Goal: Information Seeking & Learning: Learn about a topic

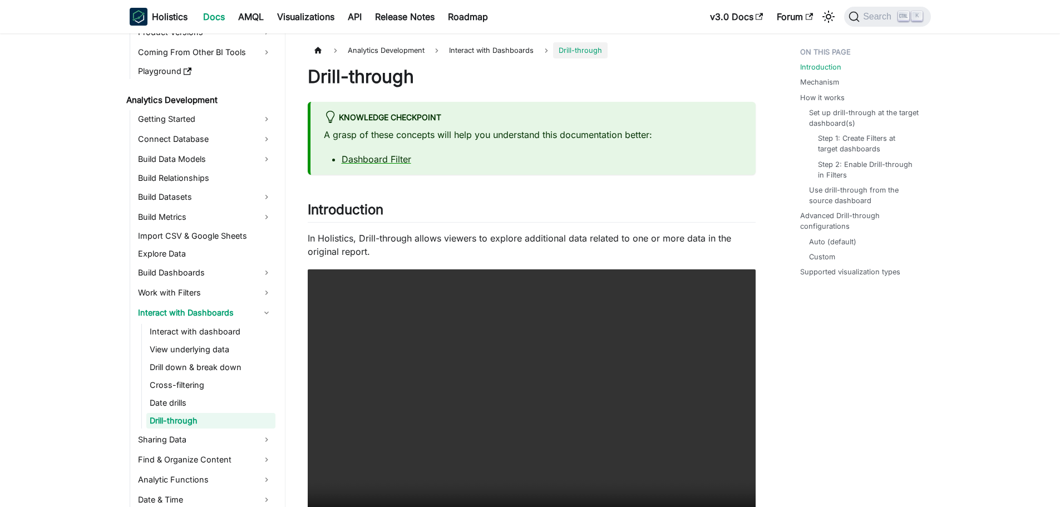
scroll to position [131, 0]
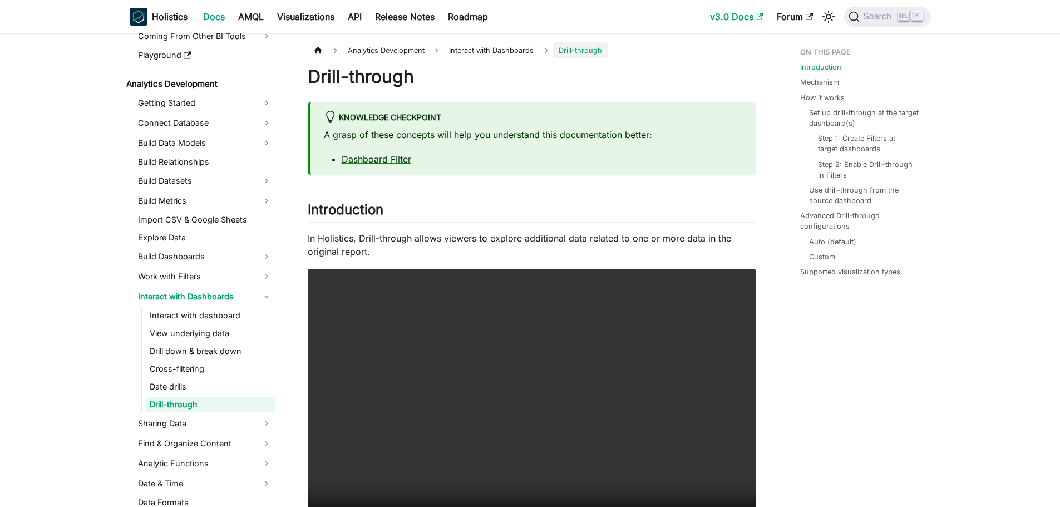
click at [737, 21] on link "v3.0 Docs" at bounding box center [737, 17] width 67 height 18
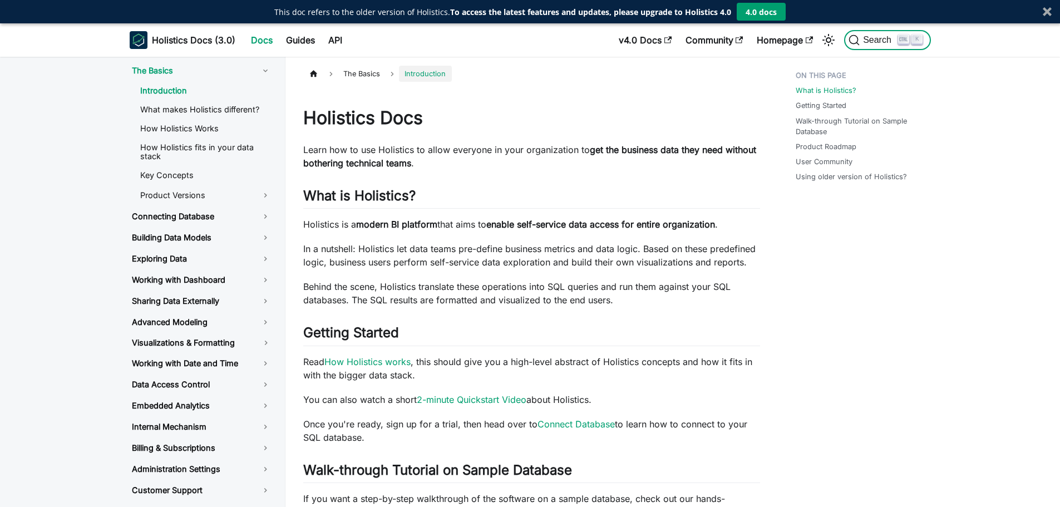
click at [853, 41] on icon "Search" at bounding box center [854, 40] width 11 height 11
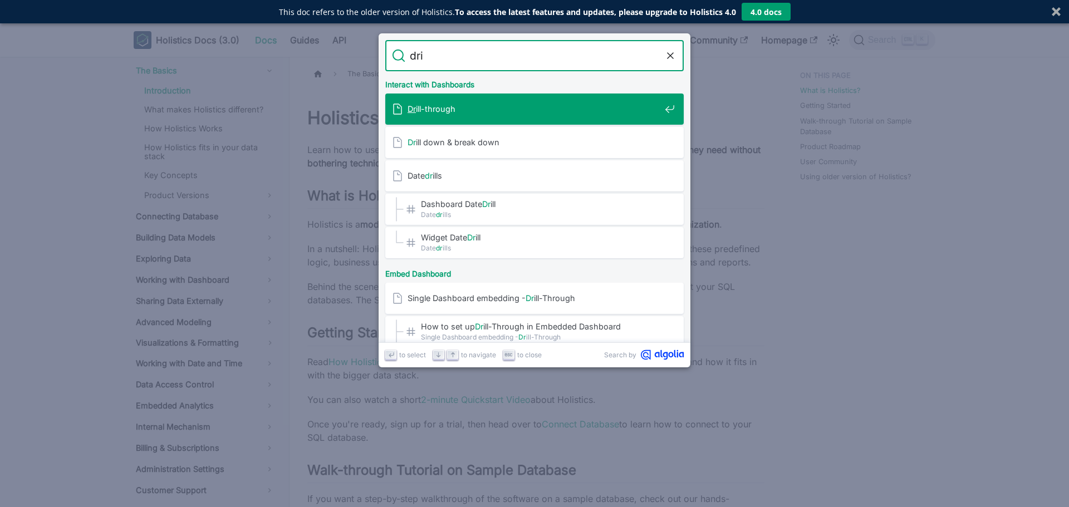
type input "dril"
click at [496, 116] on div "Dril l-through" at bounding box center [538, 109] width 292 height 31
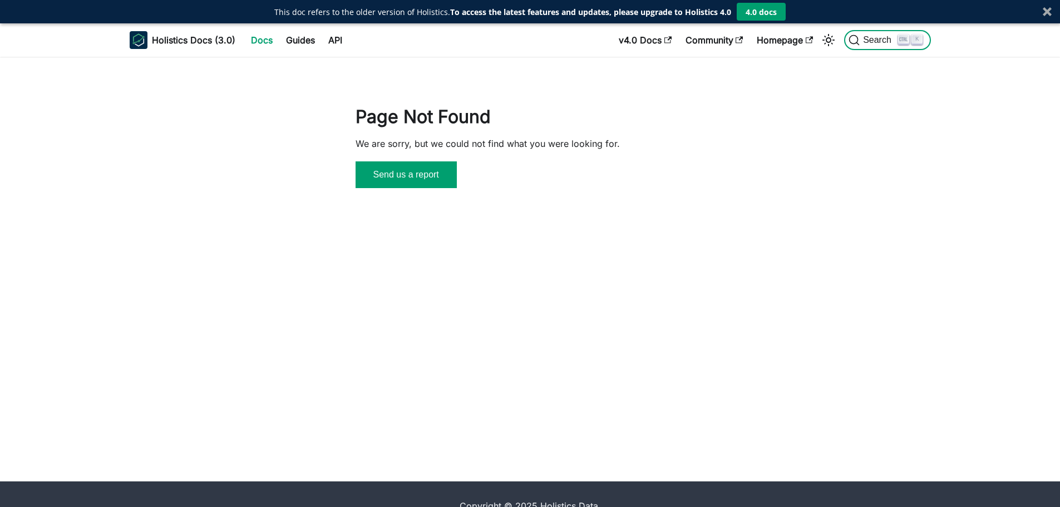
click at [856, 38] on icon "Search" at bounding box center [854, 40] width 11 height 11
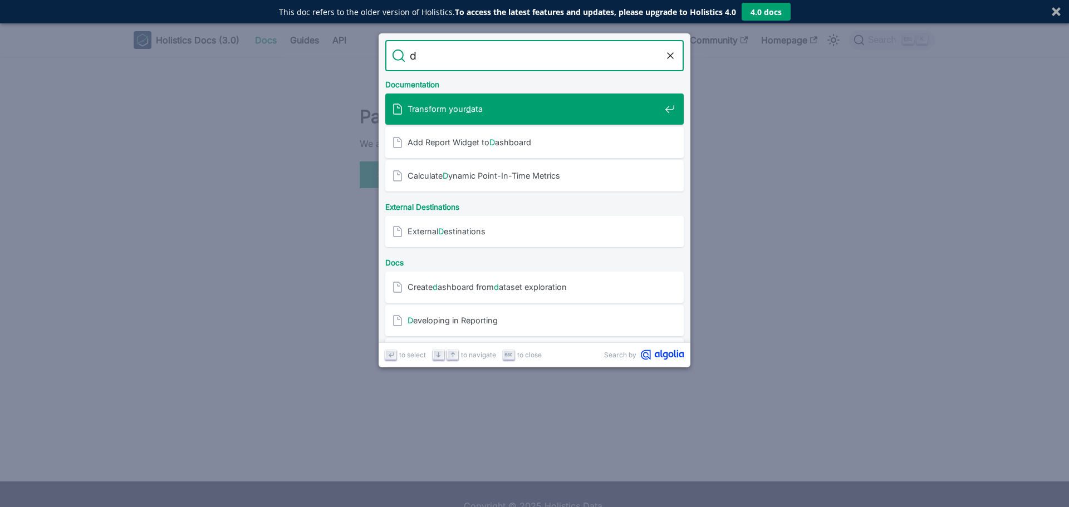
type input "dr"
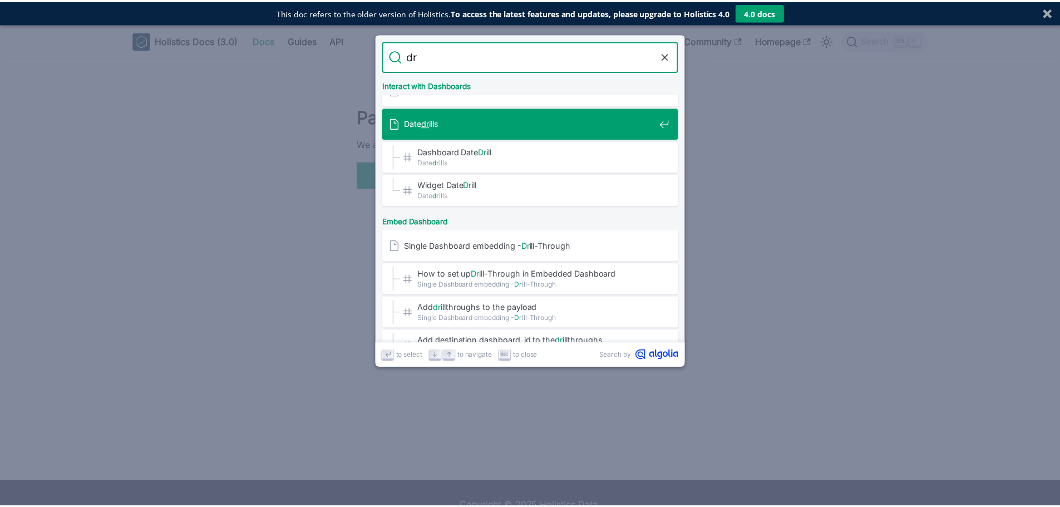
scroll to position [93, 0]
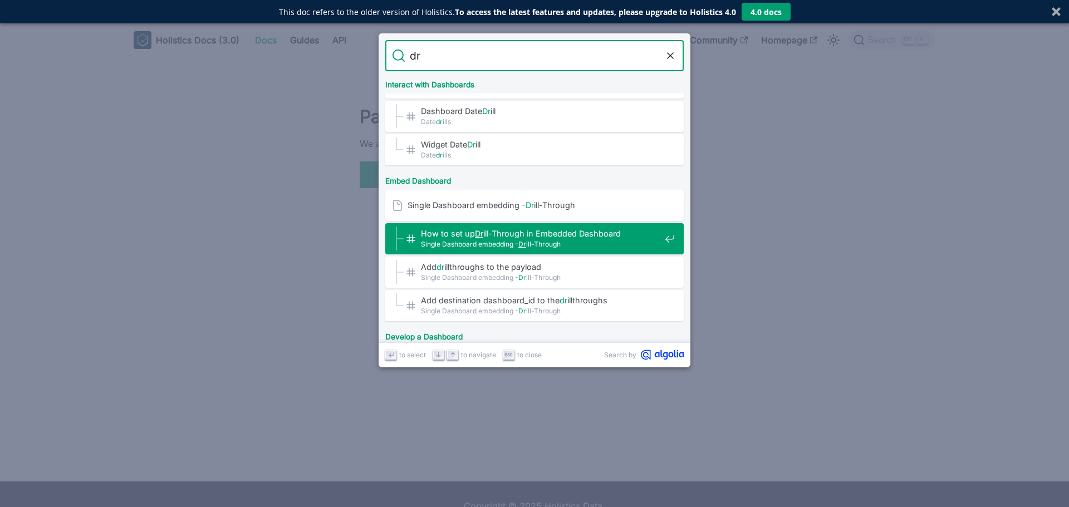
click at [587, 243] on span "Single Dashboard embedding - Dr ill-Through" at bounding box center [540, 244] width 239 height 11
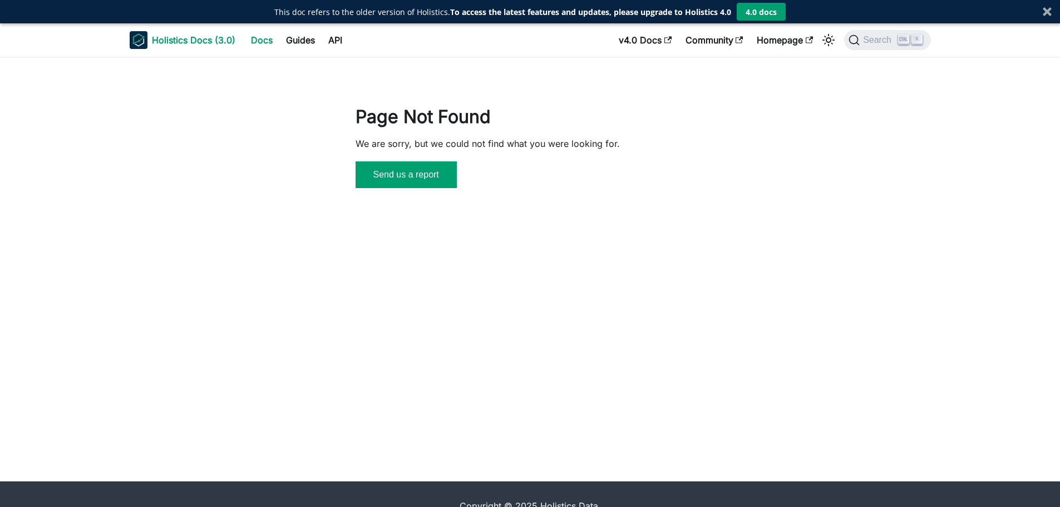
click at [213, 36] on b "Holistics Docs (3.0)" at bounding box center [193, 39] width 83 height 13
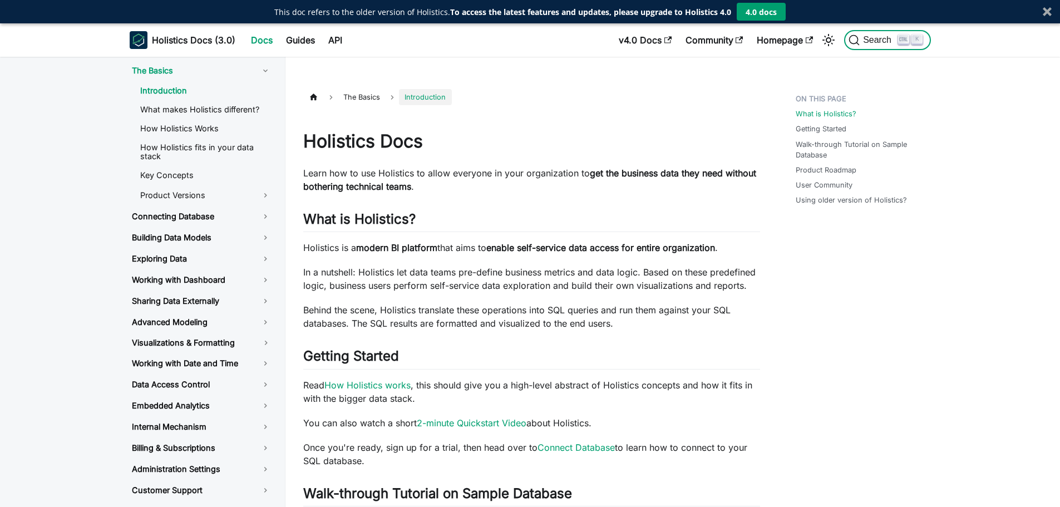
click at [878, 41] on span "Search" at bounding box center [879, 40] width 38 height 10
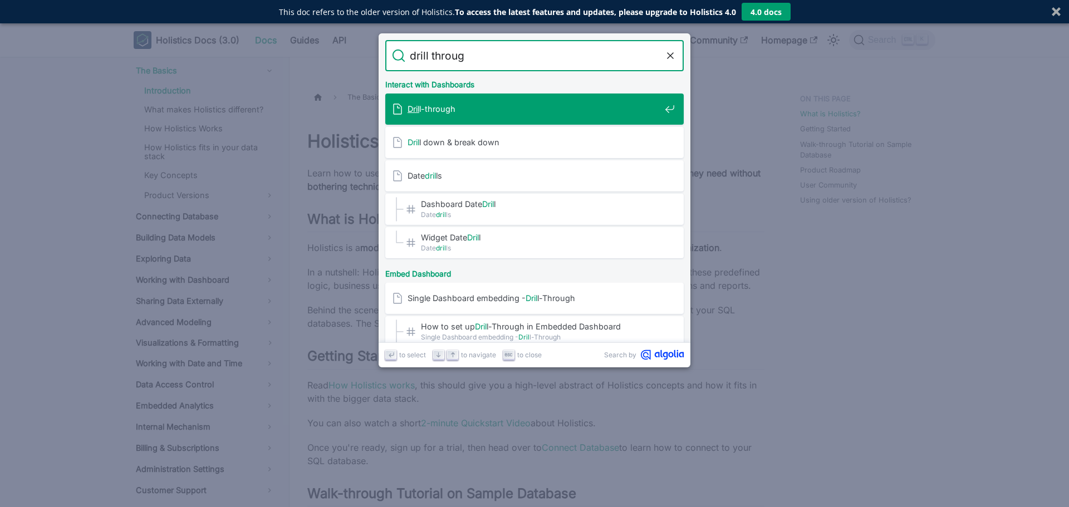
type input "drill through"
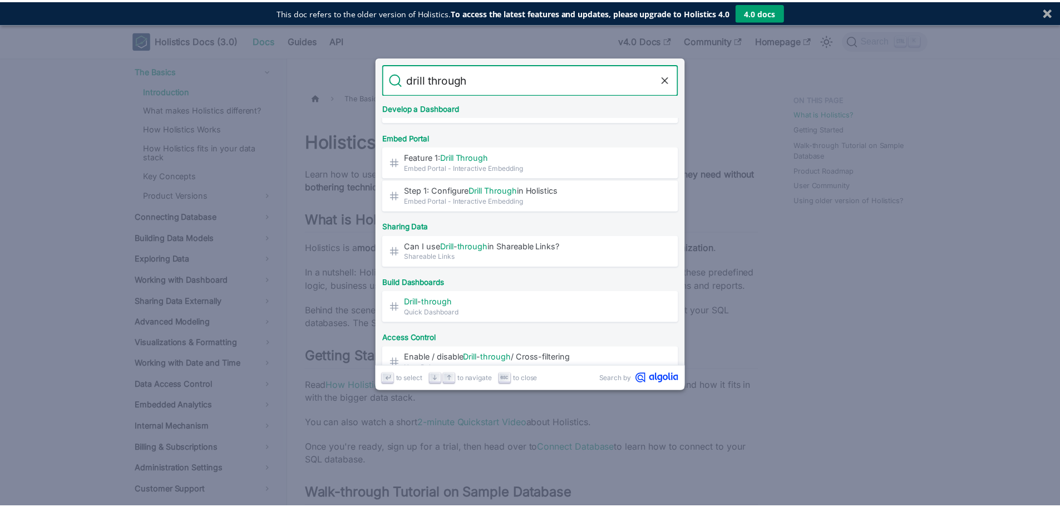
scroll to position [450, 0]
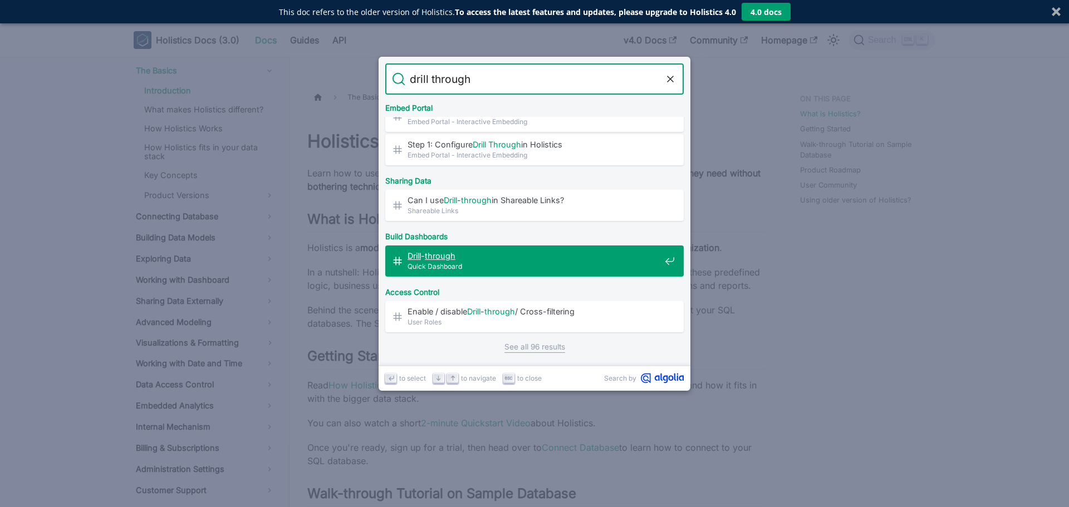
click at [511, 252] on span "Drill - through" at bounding box center [533, 255] width 253 height 11
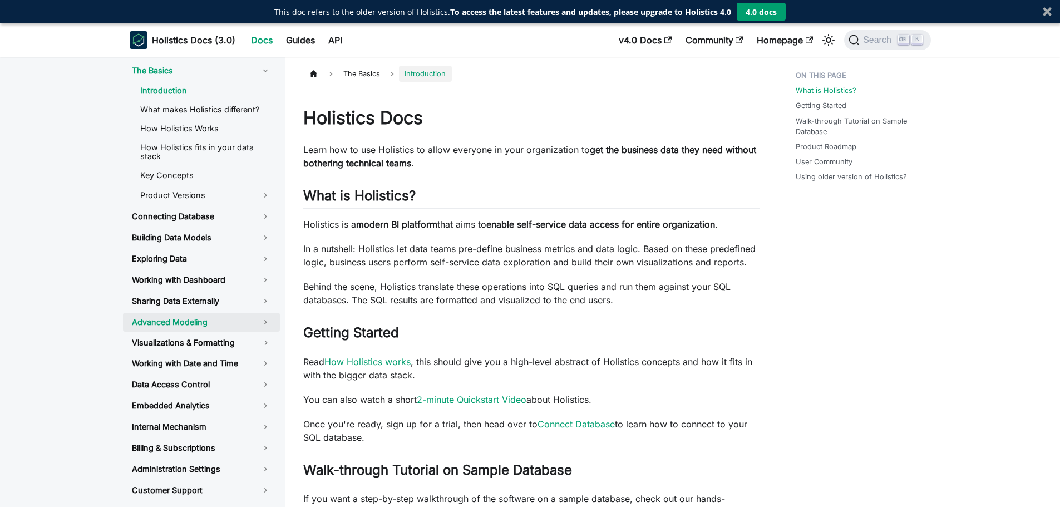
click at [215, 322] on link "Advanced Modeling" at bounding box center [201, 322] width 157 height 19
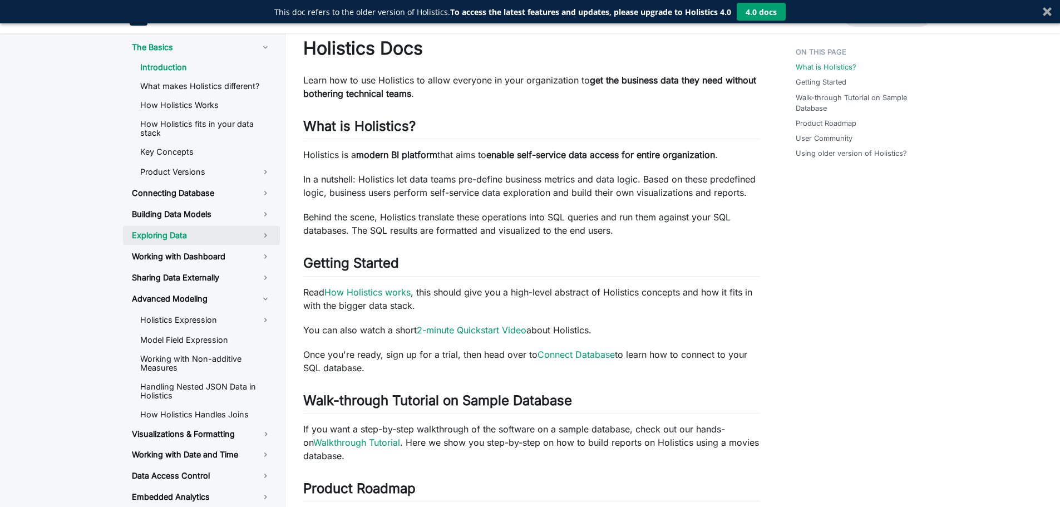
click at [179, 236] on link "Exploring Data" at bounding box center [201, 235] width 157 height 19
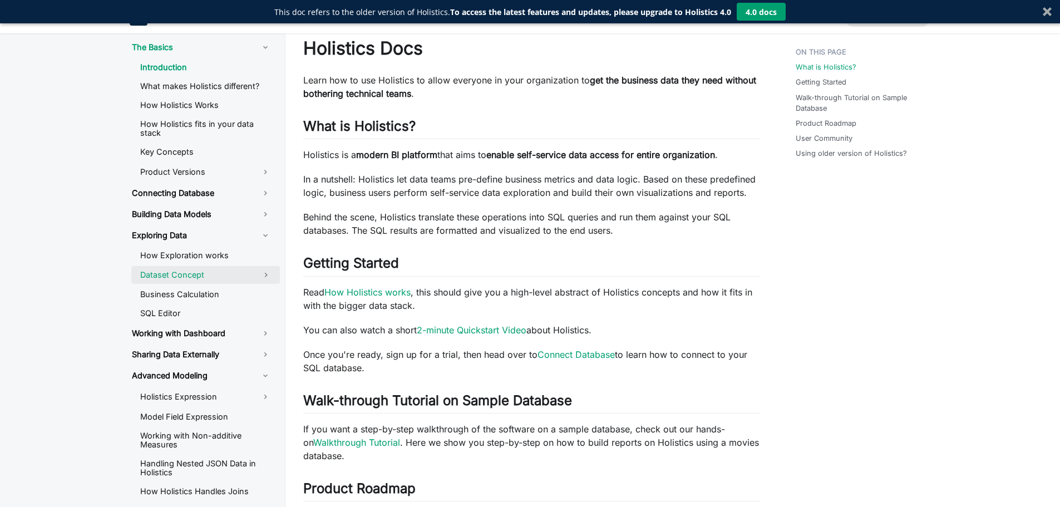
click at [216, 272] on link "Dataset Concept" at bounding box center [191, 275] width 121 height 18
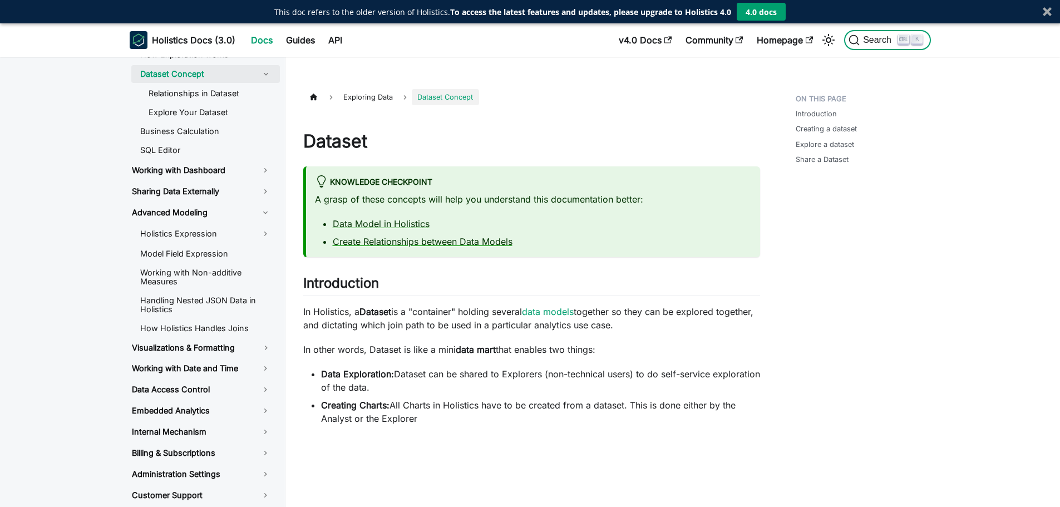
click at [871, 44] on span "Search" at bounding box center [879, 40] width 38 height 10
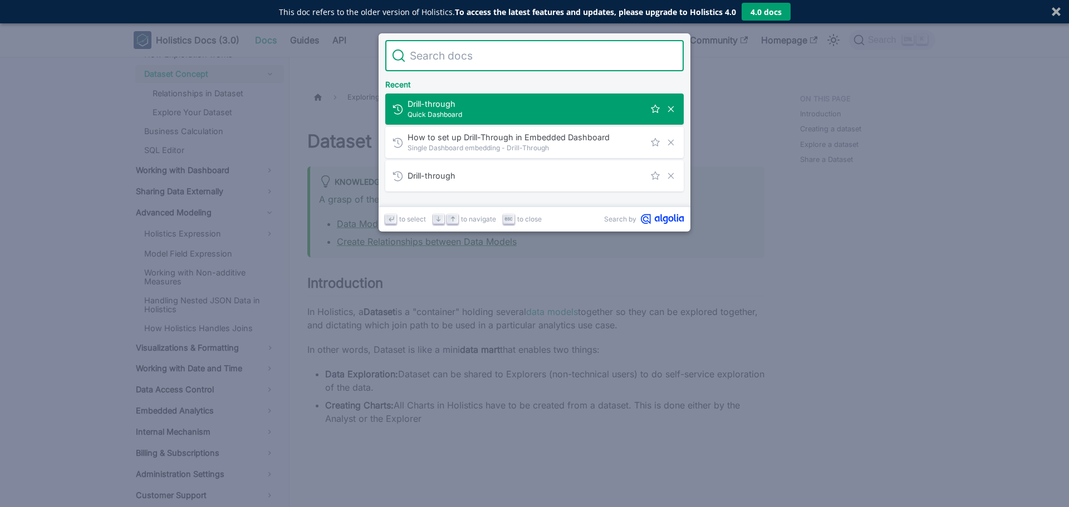
click at [412, 106] on span "Drill-through" at bounding box center [525, 104] width 237 height 11
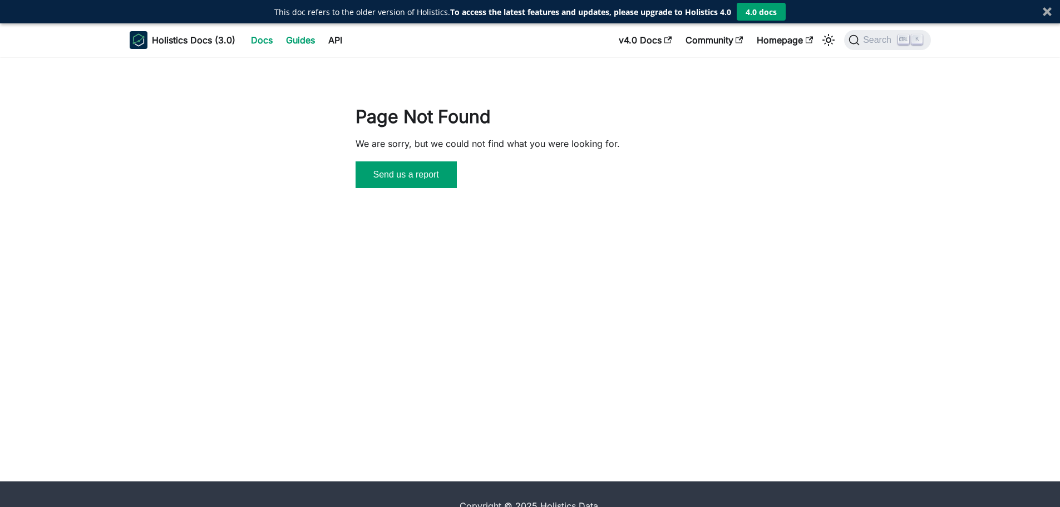
click at [309, 38] on link "Guides" at bounding box center [300, 40] width 42 height 18
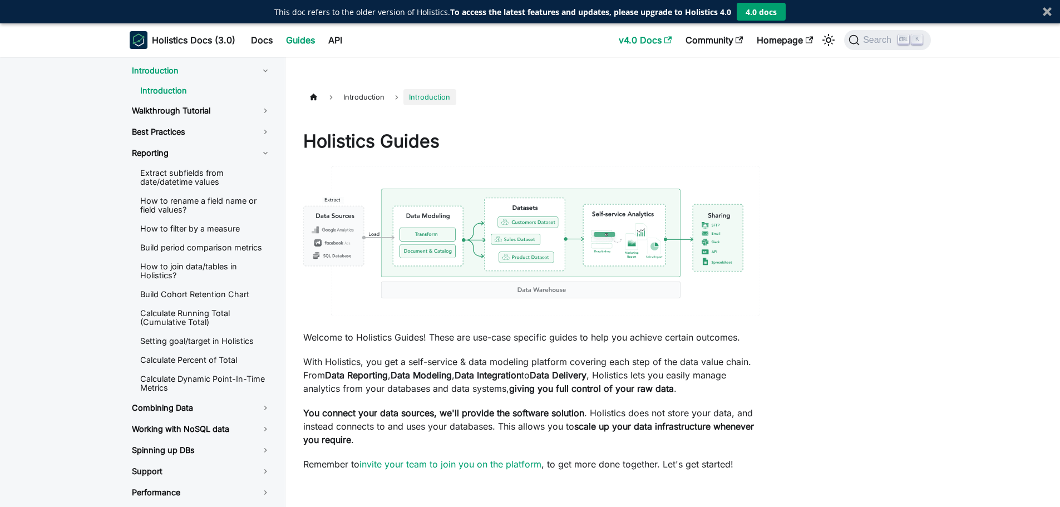
click at [650, 39] on link "v4.0 Docs" at bounding box center [645, 40] width 66 height 18
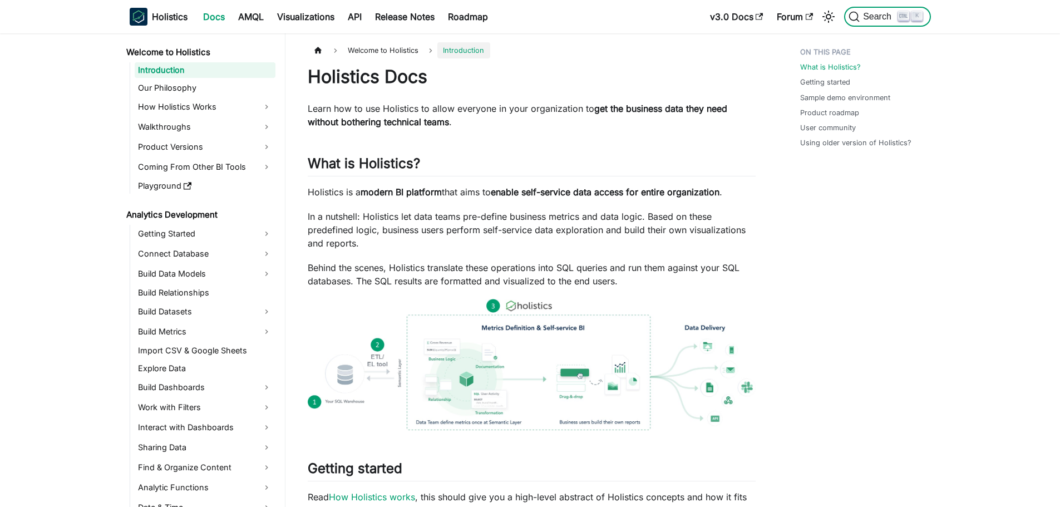
click at [867, 23] on button "Search K" at bounding box center [887, 17] width 86 height 20
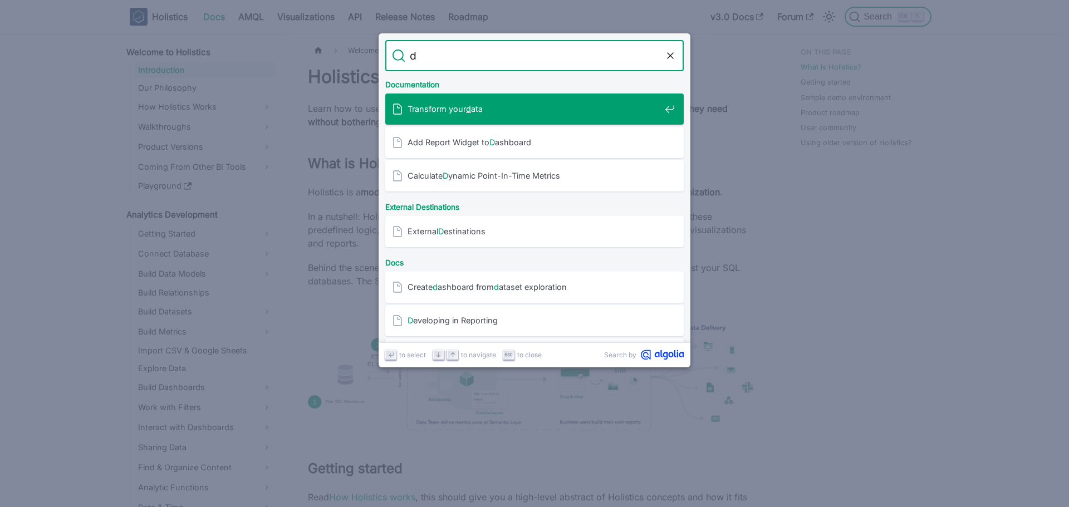
type input "dr"
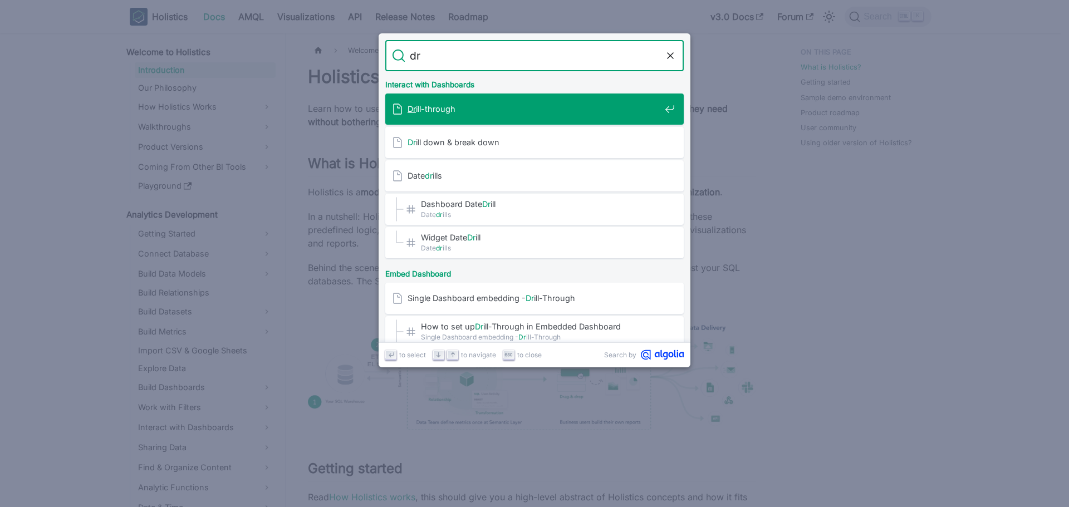
click at [441, 116] on div "Dr ill-through" at bounding box center [538, 109] width 292 height 31
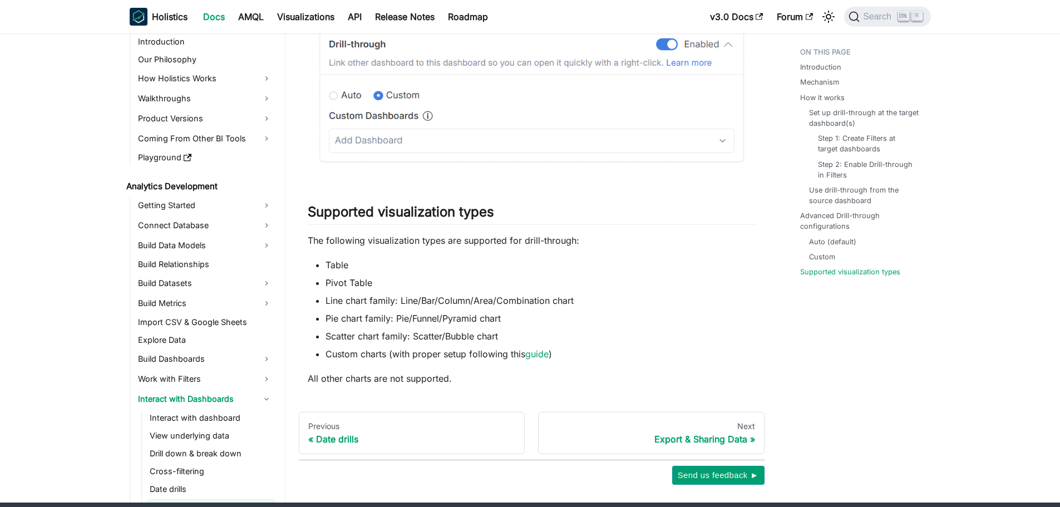
scroll to position [3989, 0]
